Goal: Transaction & Acquisition: Purchase product/service

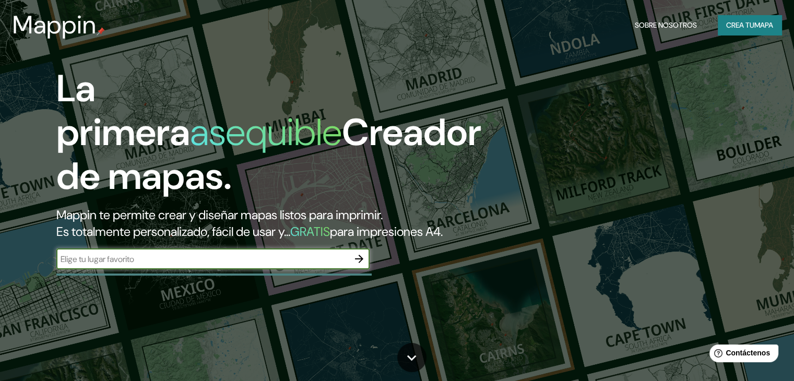
click at [254, 265] on input "text" at bounding box center [202, 259] width 292 height 12
click at [745, 27] on font "Crea tu" at bounding box center [740, 24] width 28 height 9
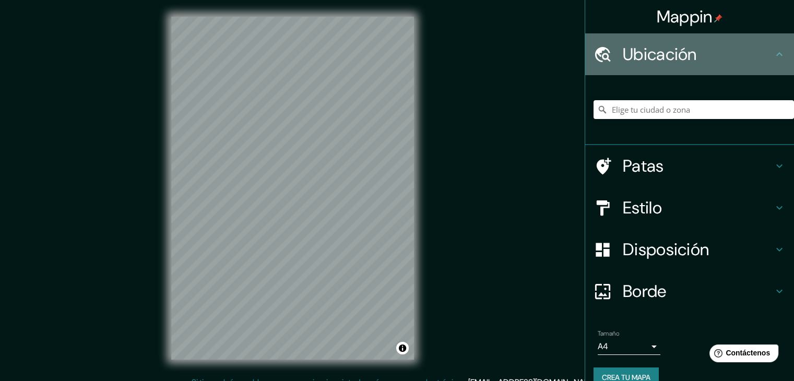
click at [697, 52] on h4 "Ubicación" at bounding box center [698, 54] width 150 height 21
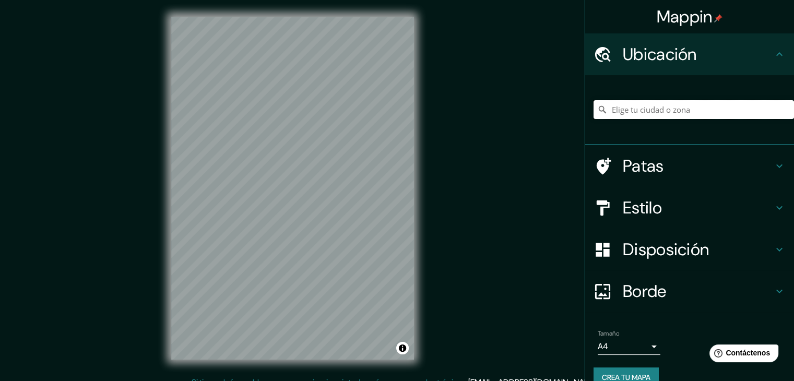
click at [641, 105] on input "Elige tu ciudad o zona" at bounding box center [693, 109] width 200 height 19
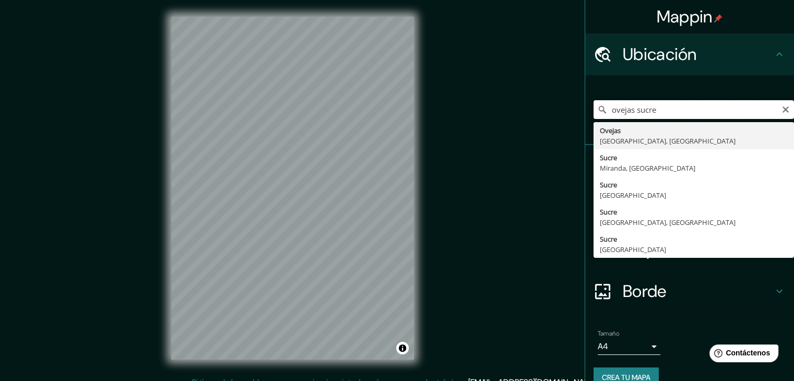
drag, startPoint x: 654, startPoint y: 113, endPoint x: 528, endPoint y: 127, distance: 127.1
click at [528, 127] on div "Mappin Ubicación ovejas sucre Ovejas [GEOGRAPHIC_DATA], [GEOGRAPHIC_DATA] [GEOG…" at bounding box center [397, 196] width 794 height 393
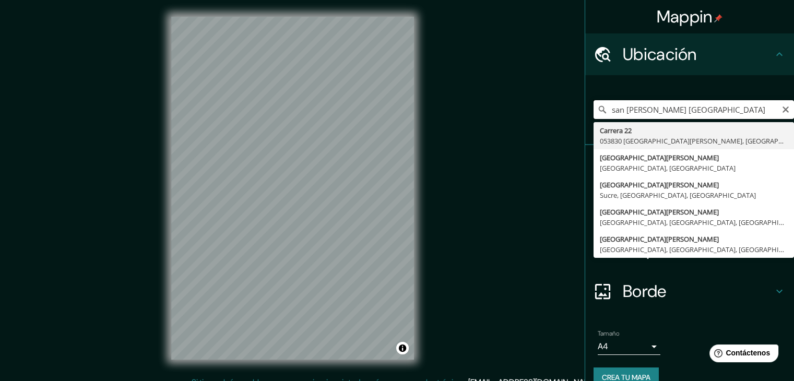
drag, startPoint x: 719, startPoint y: 108, endPoint x: 530, endPoint y: 111, distance: 189.0
click at [530, 111] on div "Mappin Ubicación [GEOGRAPHIC_DATA][PERSON_NAME] [GEOGRAPHIC_DATA] Carrera 22 05…" at bounding box center [397, 196] width 794 height 393
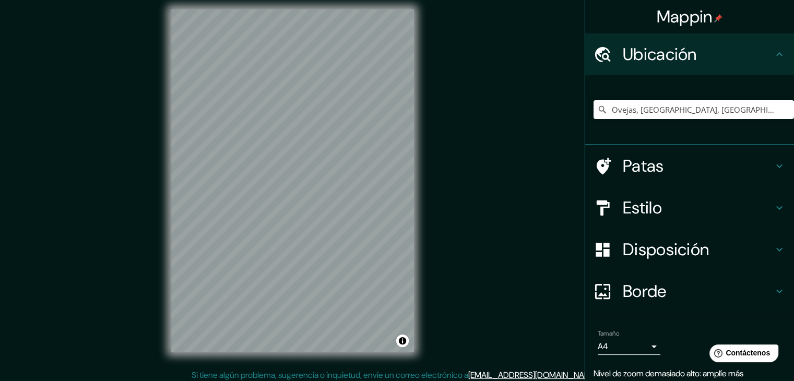
scroll to position [6, 0]
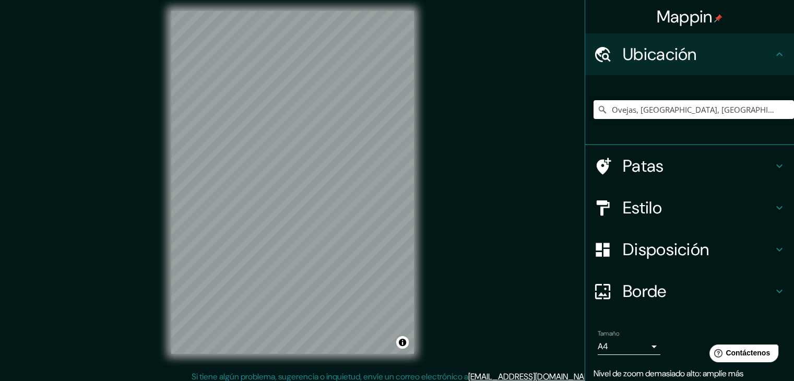
click at [647, 210] on font "Estilo" at bounding box center [642, 208] width 39 height 22
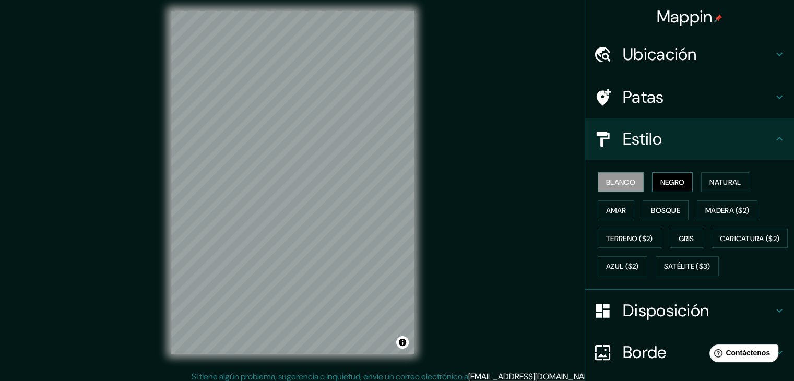
click at [662, 183] on font "Negro" at bounding box center [672, 181] width 25 height 9
click at [709, 177] on font "Natural" at bounding box center [724, 181] width 31 height 9
click at [606, 199] on div "Blanco Negro Natural Amar Bosque Madera ($2) Terreno ($2) Gris Caricatura ($2) …" at bounding box center [693, 224] width 200 height 112
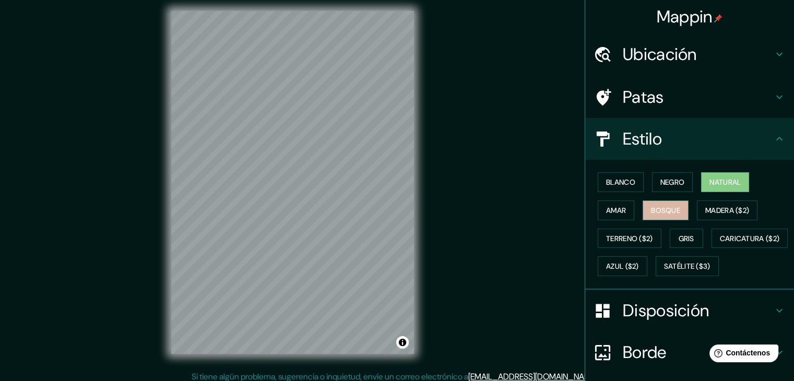
click at [651, 209] on font "Bosque" at bounding box center [665, 210] width 29 height 9
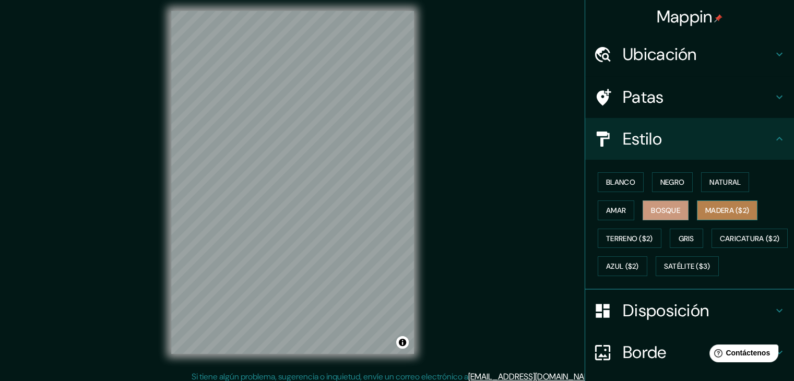
click at [712, 206] on font "Madera ($2)" at bounding box center [727, 210] width 44 height 9
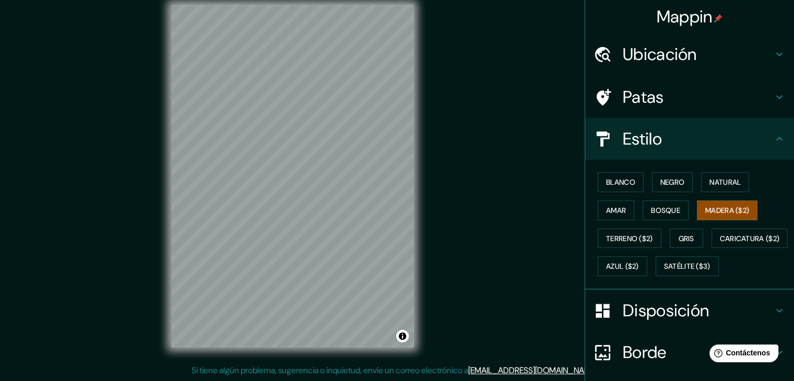
click at [122, 253] on div "Mappin Ubicación Ovejas, [GEOGRAPHIC_DATA], [GEOGRAPHIC_DATA] Ovejas [GEOGRAPHI…" at bounding box center [397, 184] width 794 height 393
click at [498, 129] on div "Mappin Ubicación Ovejas, [GEOGRAPHIC_DATA], [GEOGRAPHIC_DATA] Ovejas [GEOGRAPHI…" at bounding box center [397, 184] width 794 height 393
click at [112, 324] on div "Mappin Ubicación Ovejas, [GEOGRAPHIC_DATA], [GEOGRAPHIC_DATA] Ovejas [GEOGRAPHI…" at bounding box center [397, 184] width 794 height 393
click at [140, 220] on div "Mappin Ubicación Ovejas, [GEOGRAPHIC_DATA], [GEOGRAPHIC_DATA] Ovejas [GEOGRAPHI…" at bounding box center [397, 184] width 794 height 393
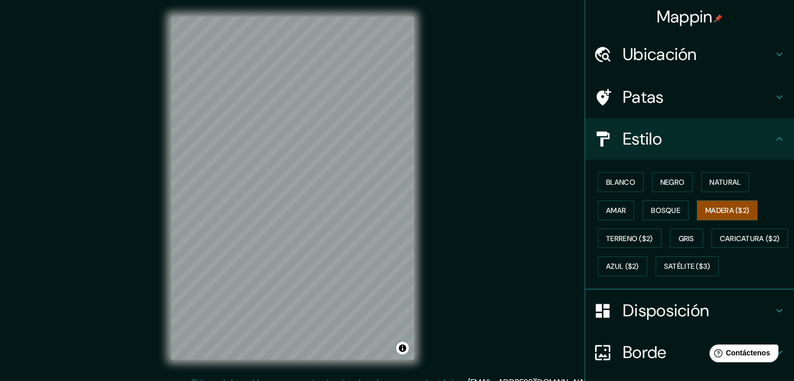
scroll to position [0, 0]
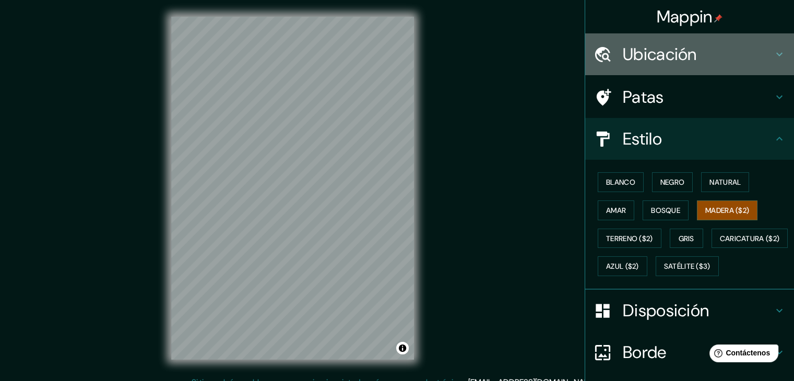
click at [685, 48] on font "Ubicación" at bounding box center [660, 54] width 74 height 22
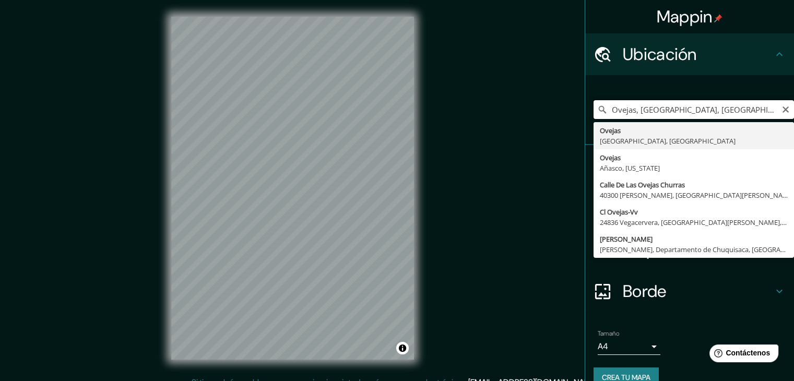
drag, startPoint x: 717, startPoint y: 110, endPoint x: 121, endPoint y: 61, distance: 598.0
click at [122, 61] on div "Mappin Ubicación Ovejas, [GEOGRAPHIC_DATA], [GEOGRAPHIC_DATA] Ovejas [GEOGRAPHI…" at bounding box center [397, 196] width 794 height 393
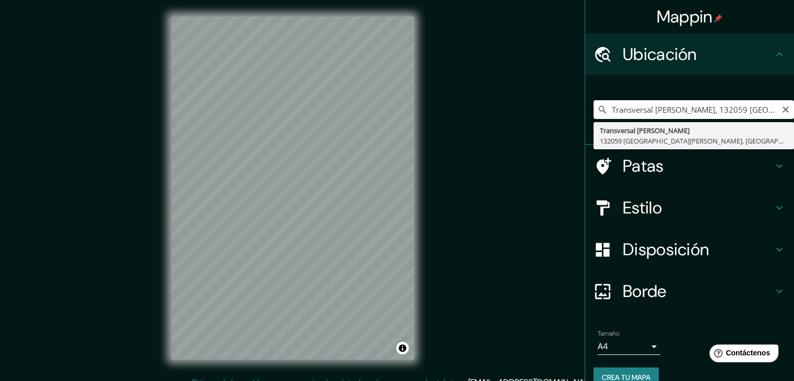
type input "Transversal [PERSON_NAME], 132059 [GEOGRAPHIC_DATA][PERSON_NAME], [GEOGRAPHIC_D…"
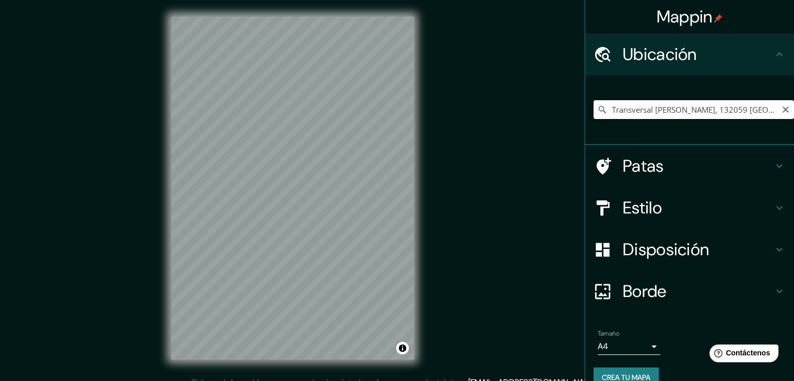
click at [781, 106] on icon "Claro" at bounding box center [785, 109] width 8 height 8
paste input "9.48417° N, -75.17134° O, altitud 208 m."
type input "[STREET_ADDRESS]"
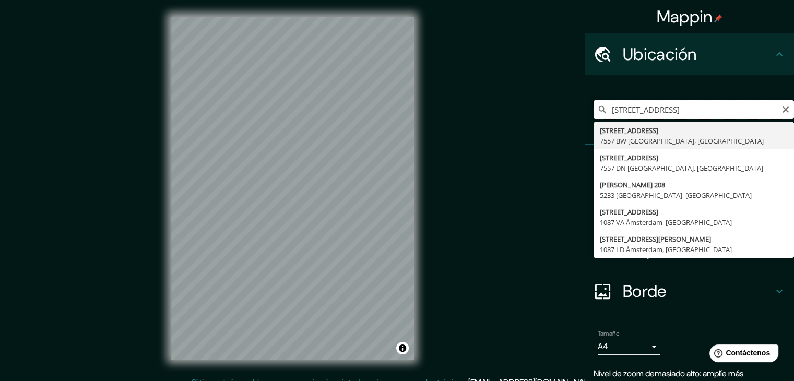
click at [781, 101] on input "[STREET_ADDRESS]" at bounding box center [693, 109] width 200 height 19
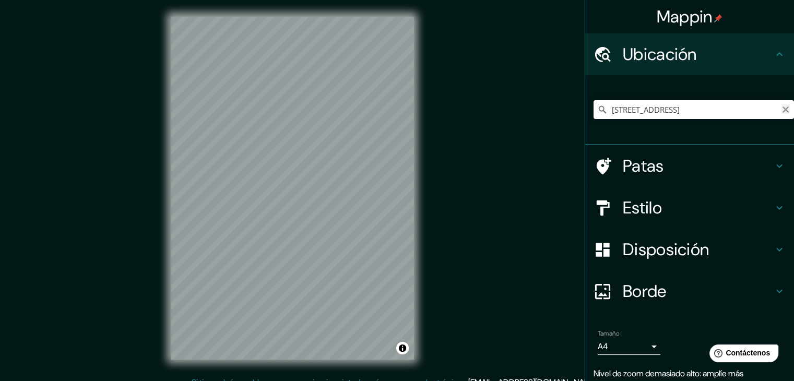
click at [782, 112] on icon "Claro" at bounding box center [785, 109] width 6 height 6
paste input "9.48417° N, -75.17134° O, altitud 208 m."
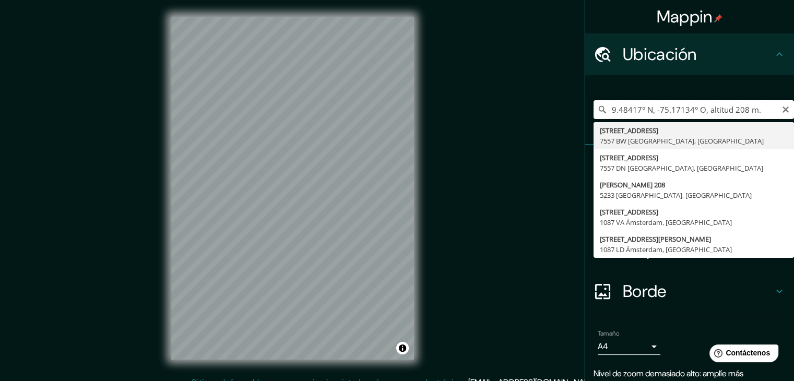
drag, startPoint x: 768, startPoint y: 109, endPoint x: 716, endPoint y: 105, distance: 51.8
click at [716, 105] on input "9.48417° N, -75.17134° O, altitud 208 m." at bounding box center [693, 109] width 200 height 19
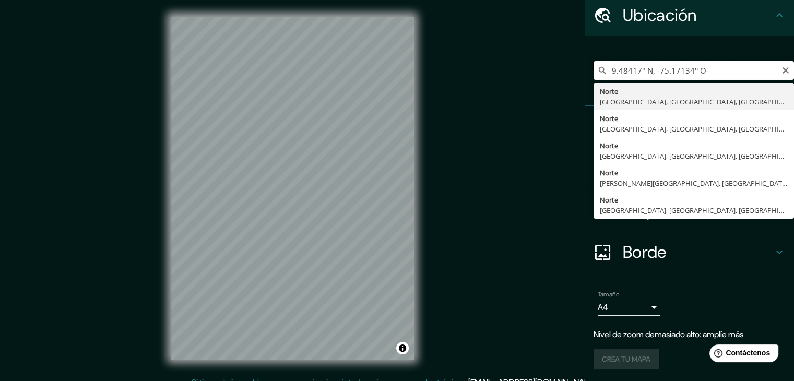
type input "9.48417° N, -75.17134° O"
